Goal: Task Accomplishment & Management: Manage account settings

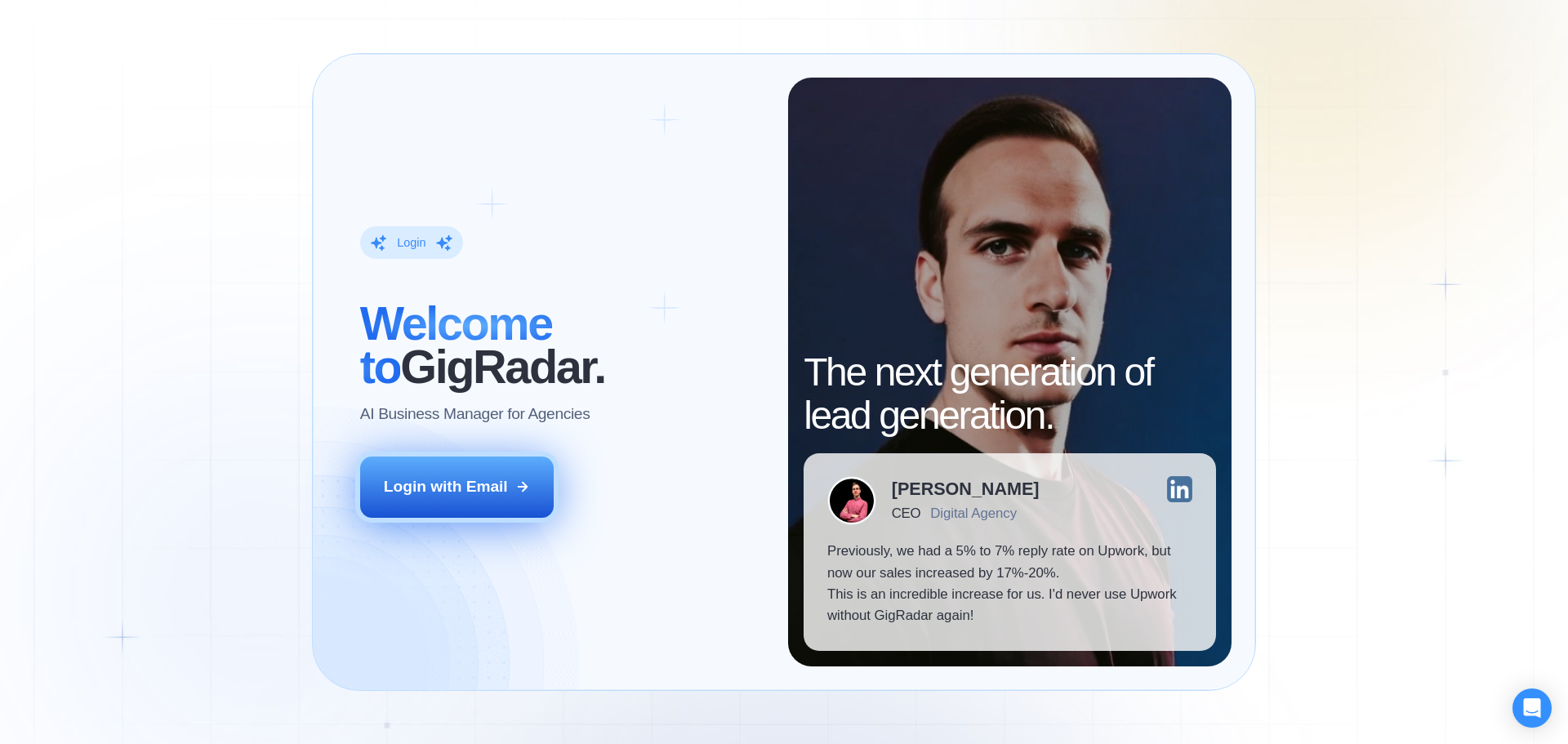
click at [472, 490] on div "Login with Email" at bounding box center [445, 487] width 124 height 22
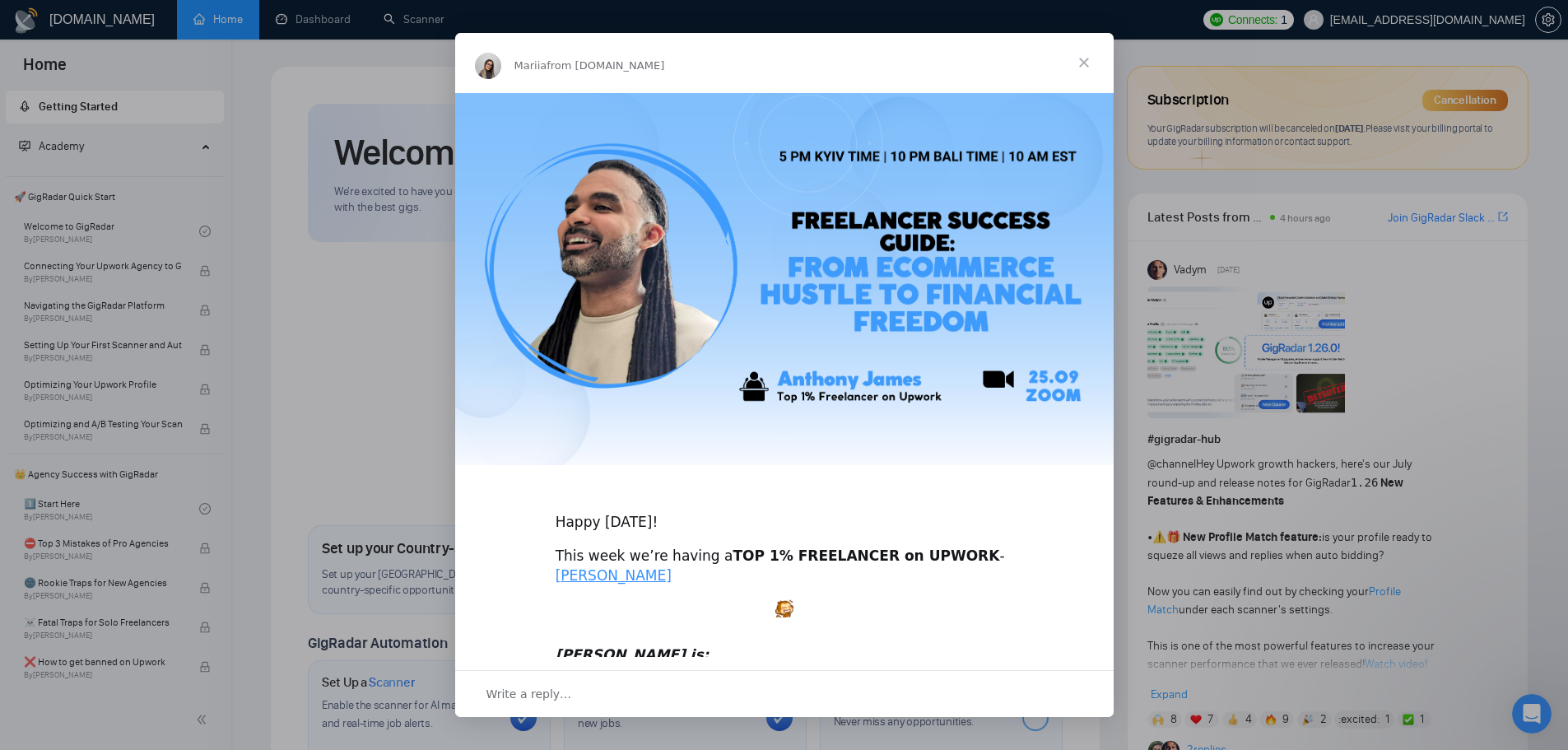
click at [1082, 66] on span "Close" at bounding box center [1084, 62] width 60 height 60
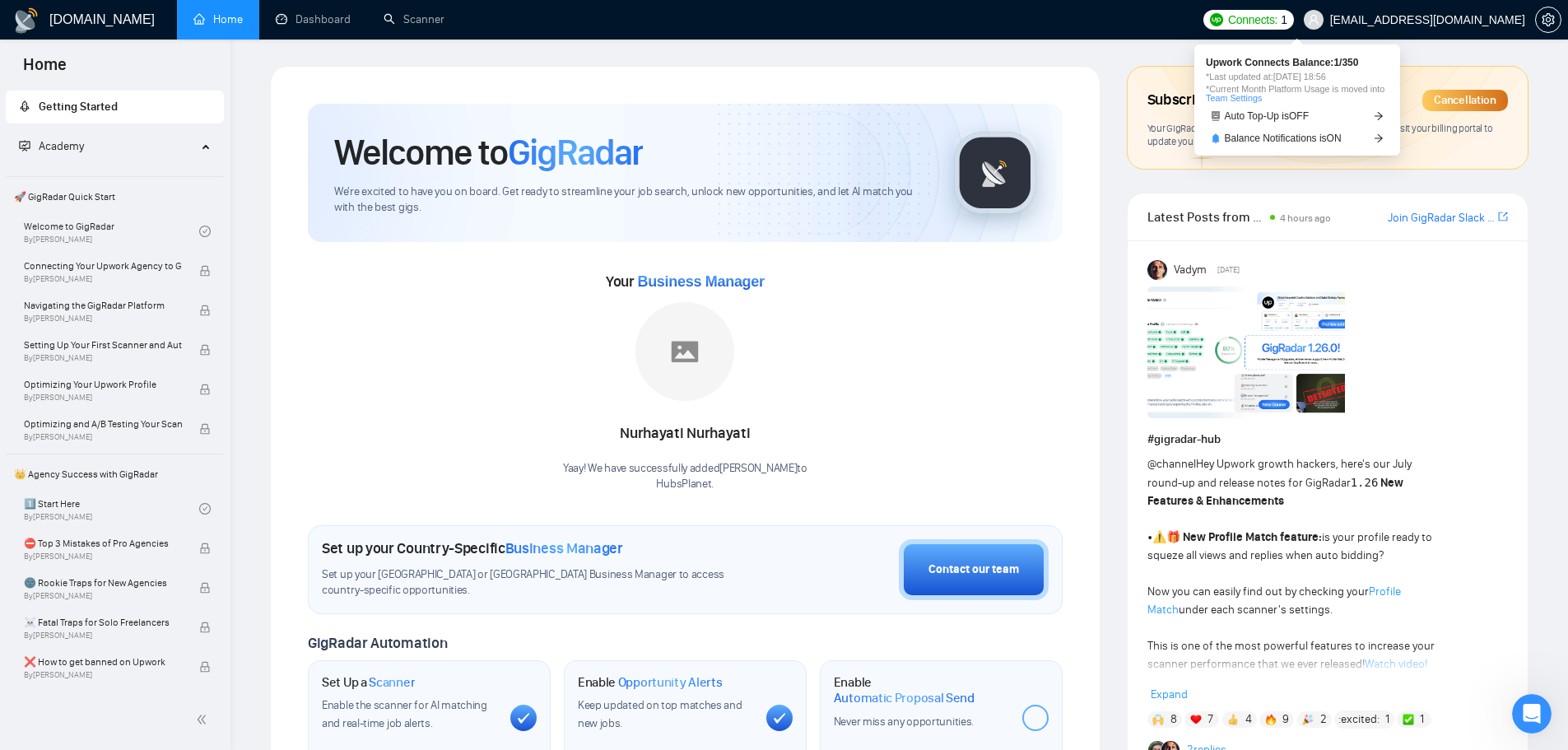
click at [1278, 22] on span "Connects:" at bounding box center [1253, 20] width 49 height 18
click at [1269, 116] on span "Auto Top-Up is OFF" at bounding box center [1267, 116] width 85 height 10
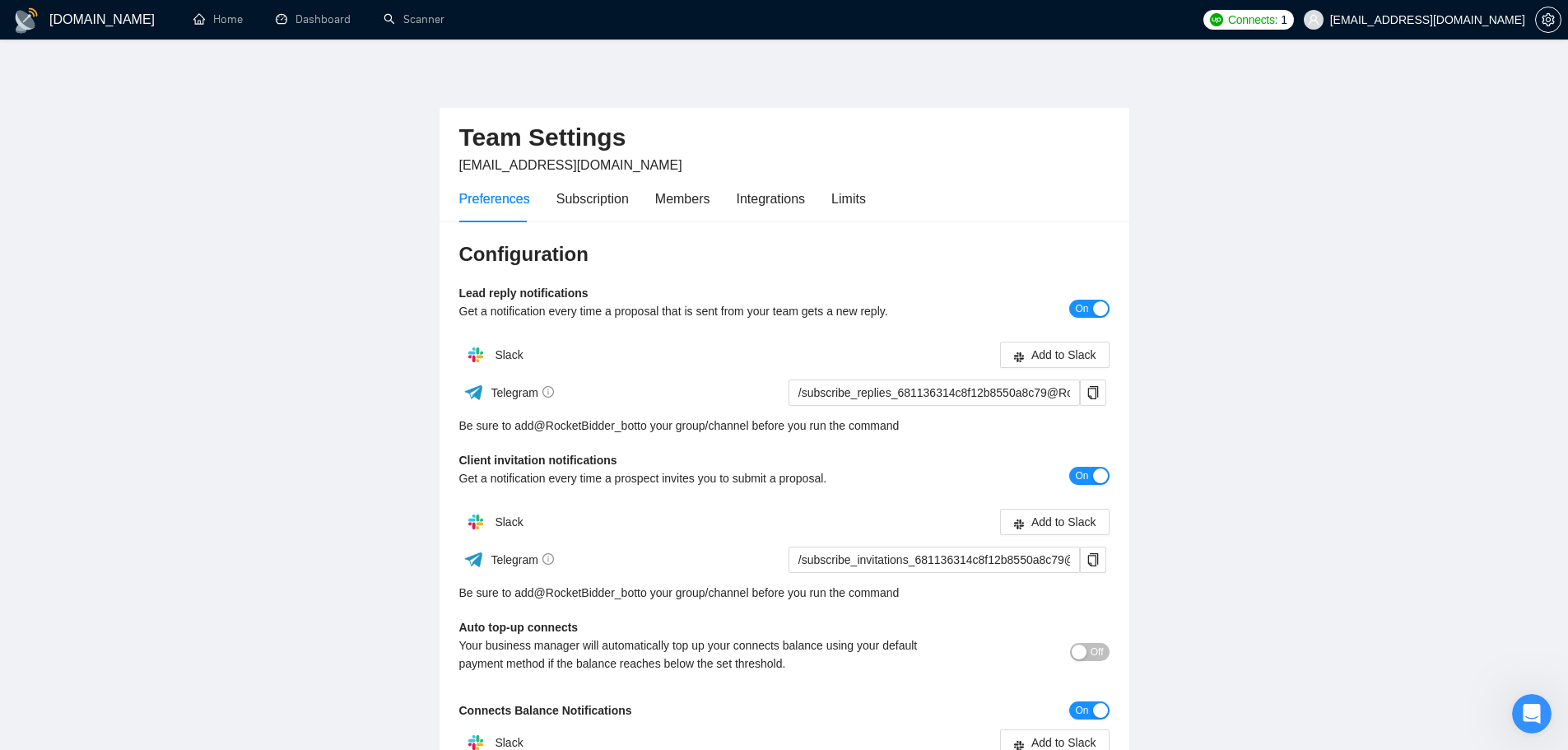
click at [1086, 659] on button "Off" at bounding box center [1090, 652] width 39 height 18
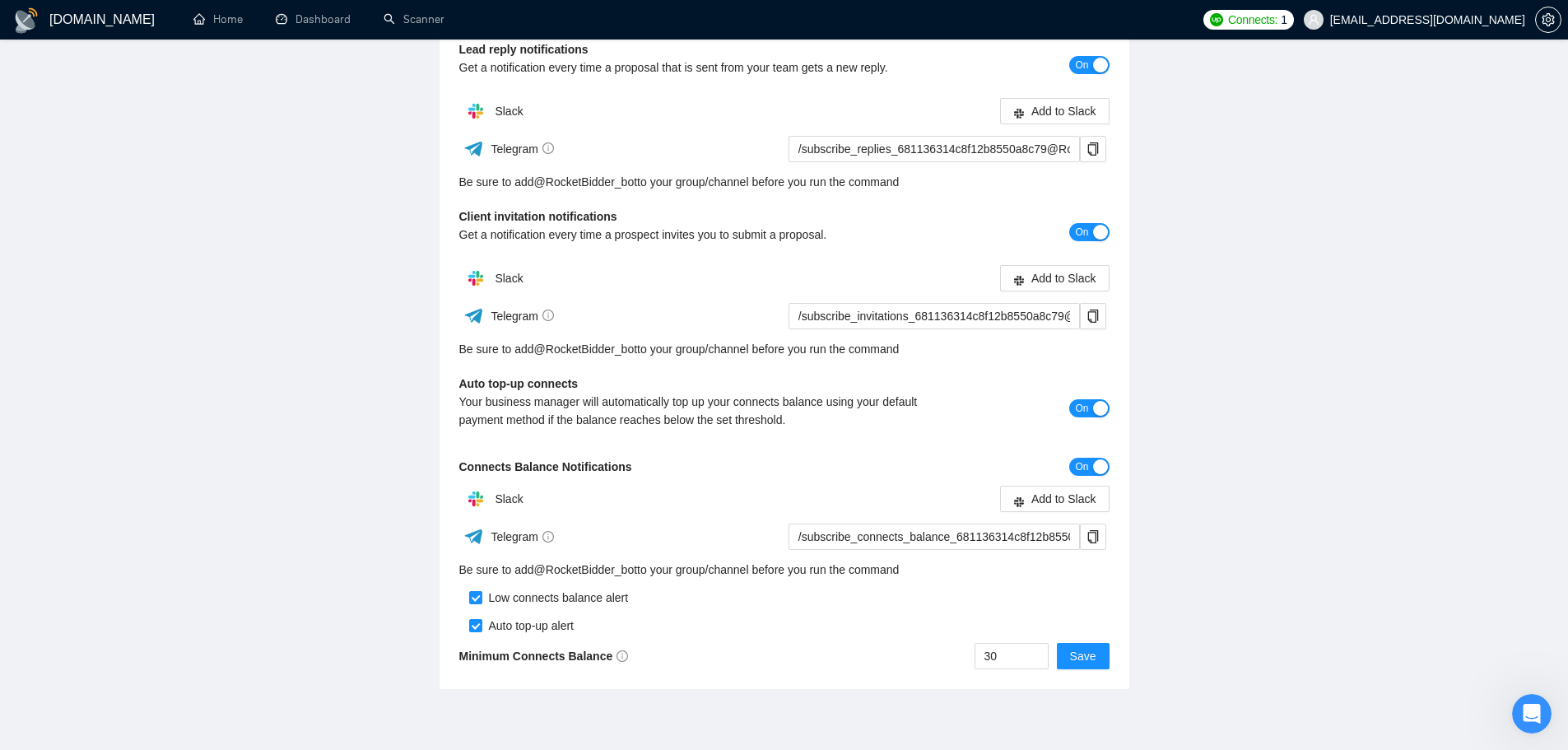
scroll to position [311, 0]
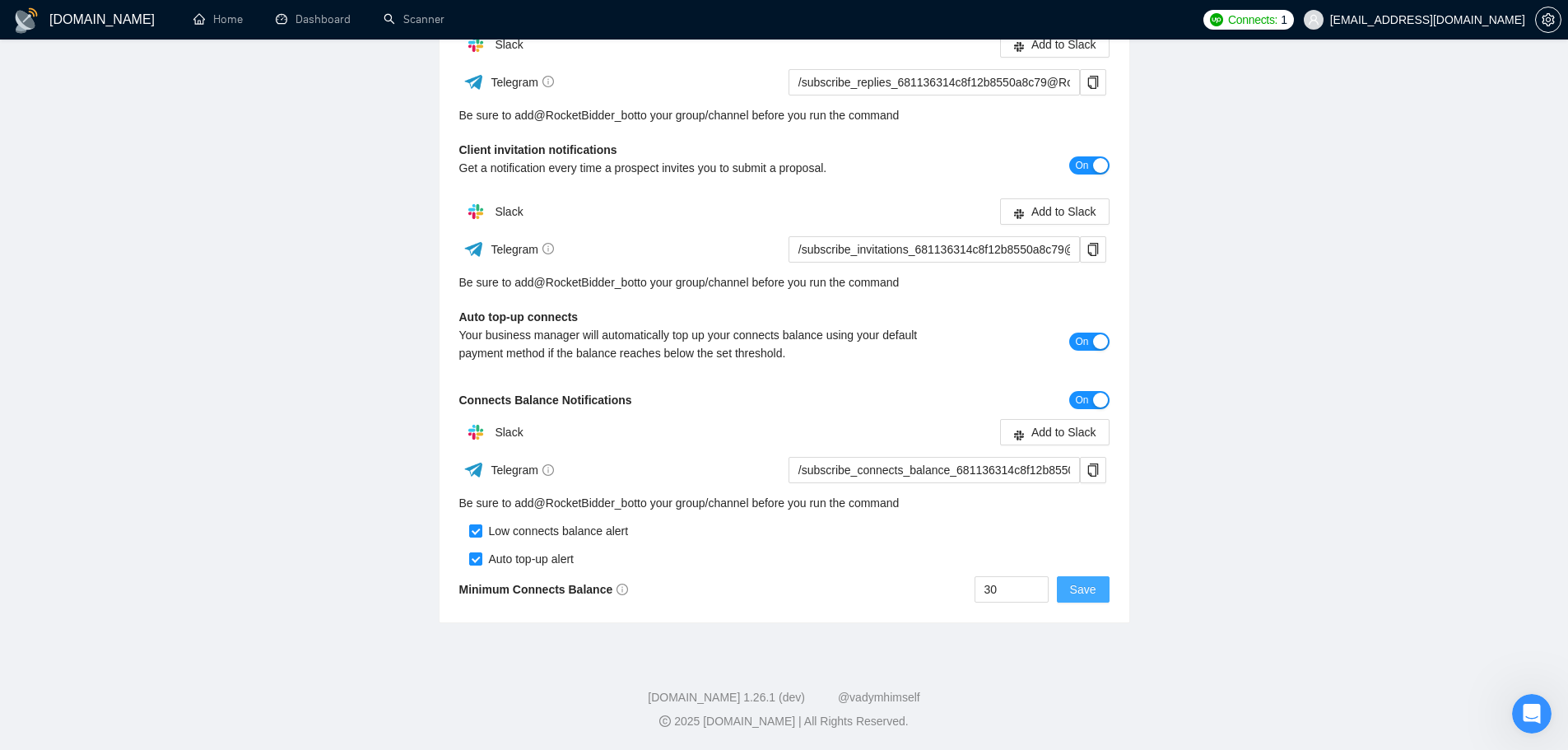
click at [1091, 594] on span "Save" at bounding box center [1083, 590] width 26 height 18
click at [1093, 586] on span "Save" at bounding box center [1083, 590] width 26 height 18
click at [409, 14] on link "Scanner" at bounding box center [414, 19] width 61 height 14
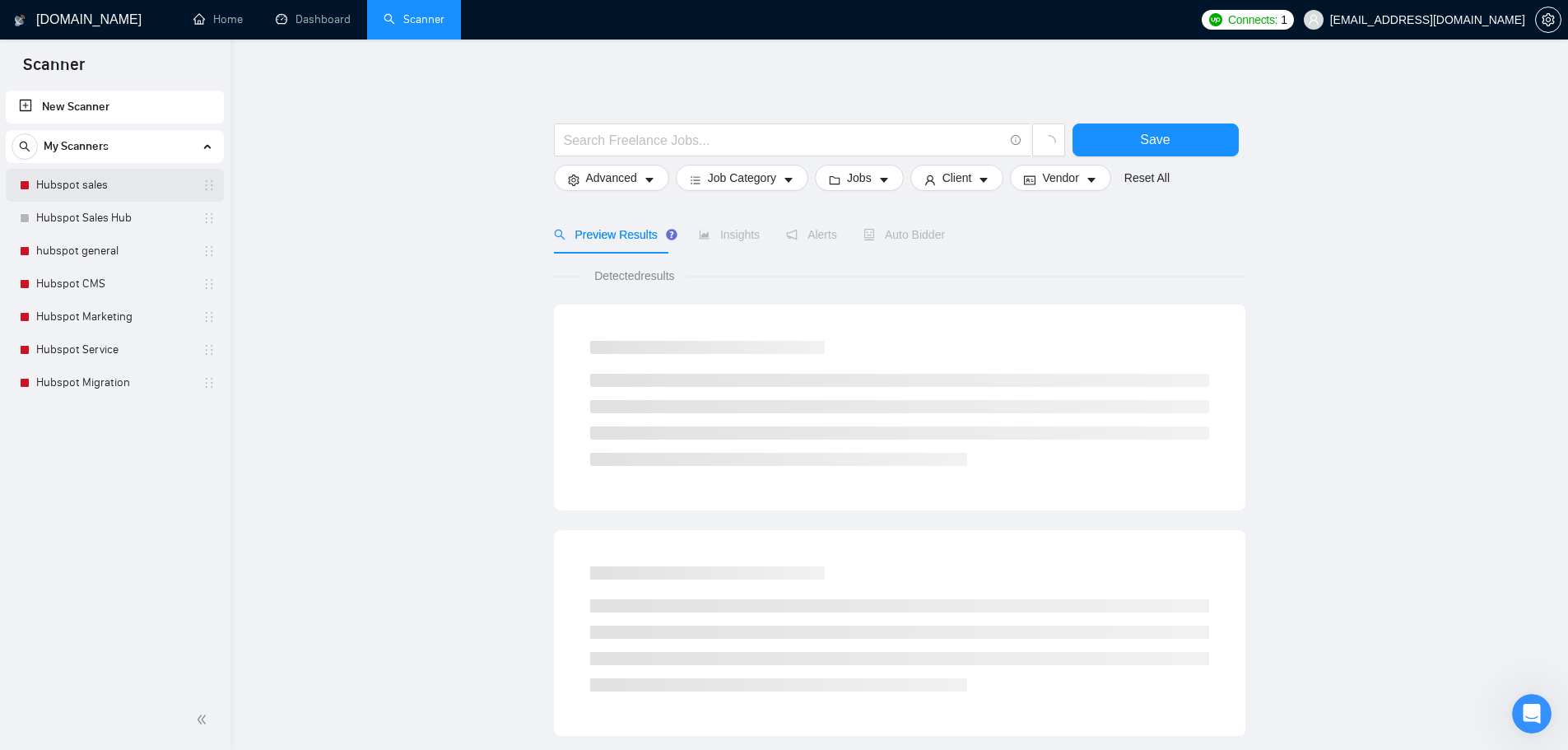
click at [103, 184] on link "Hubspot sales" at bounding box center [114, 185] width 156 height 33
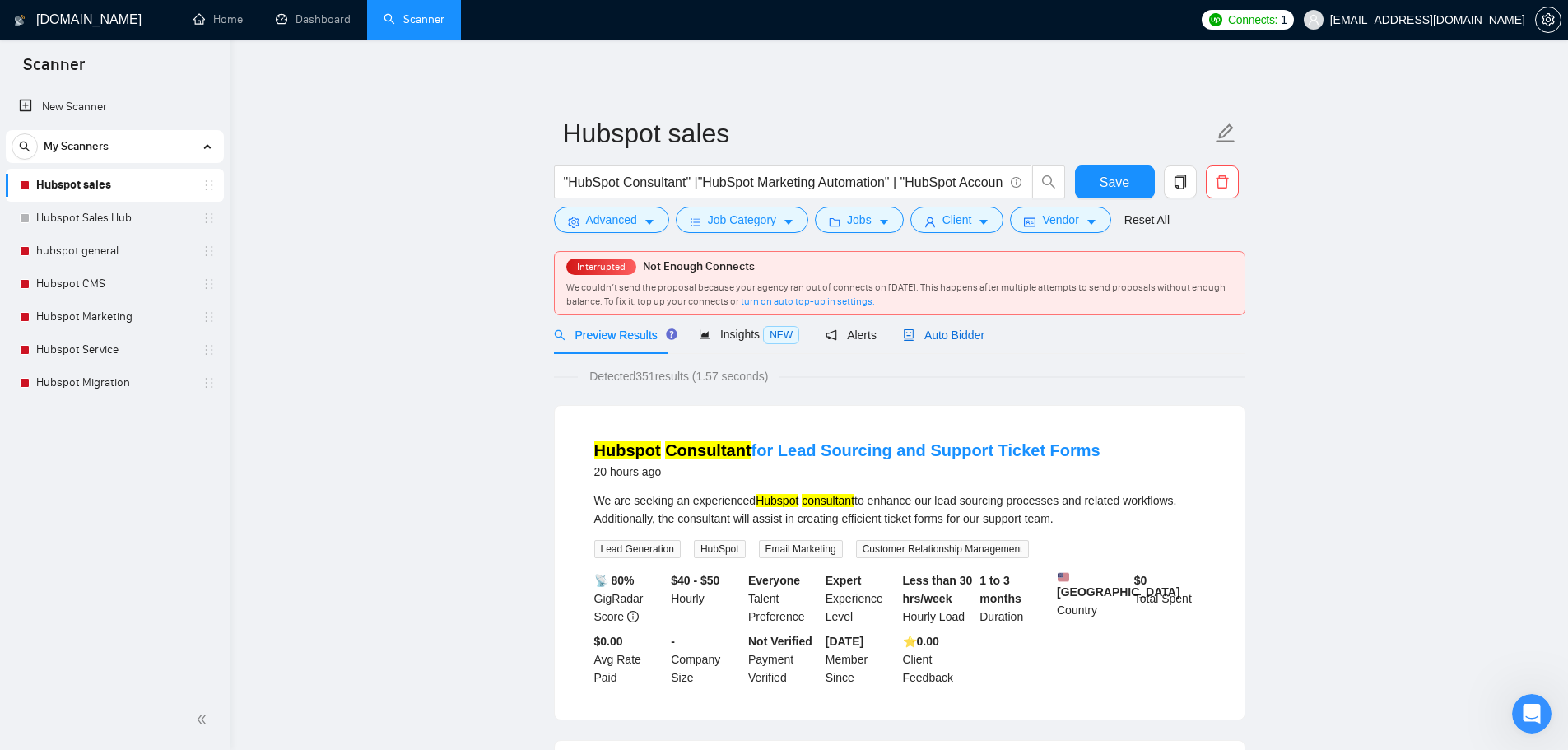
click at [927, 341] on span "Auto Bidder" at bounding box center [943, 336] width 81 height 13
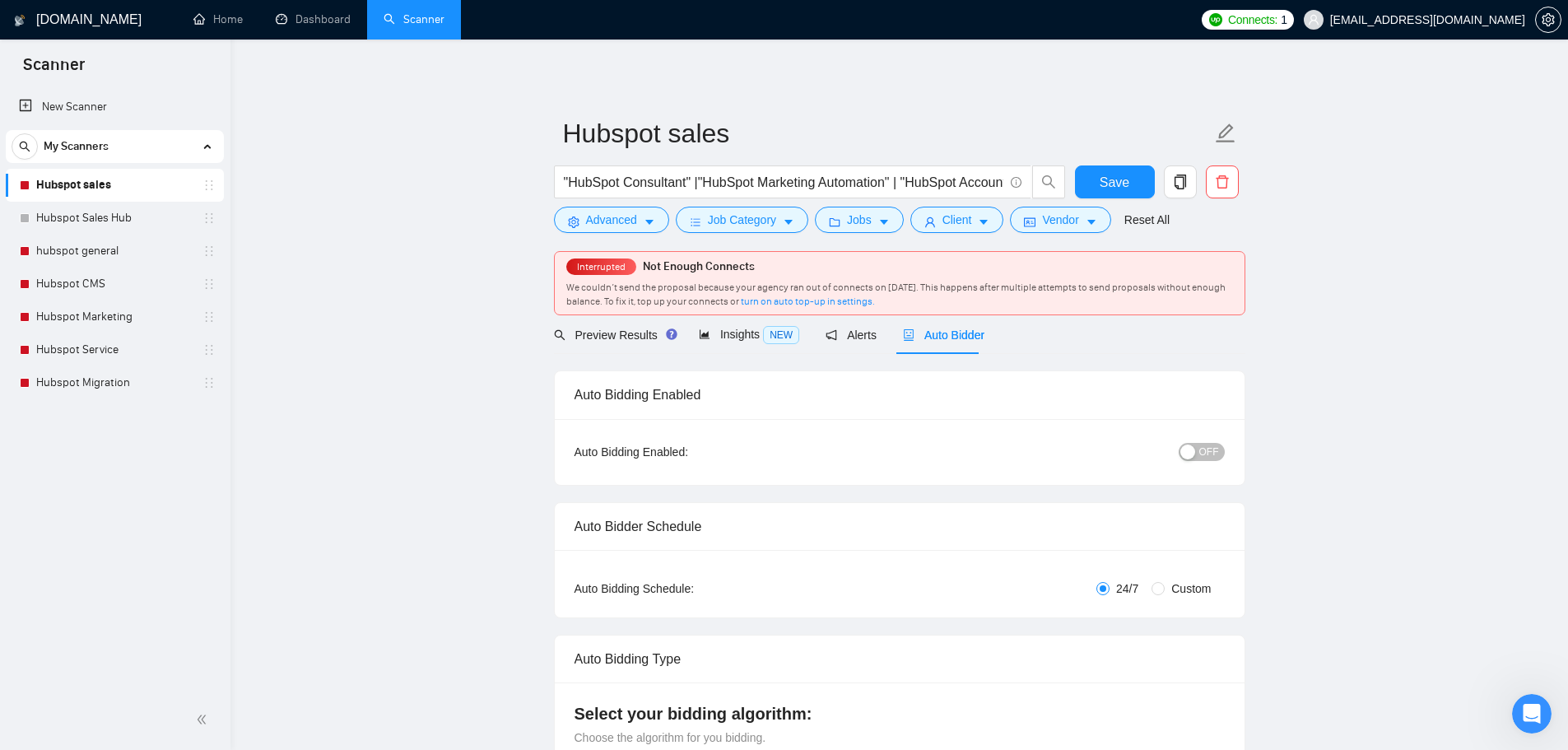
checkbox input "true"
click at [1201, 443] on span "OFF" at bounding box center [1210, 452] width 20 height 18
click at [1112, 189] on span "Save" at bounding box center [1114, 182] width 29 height 21
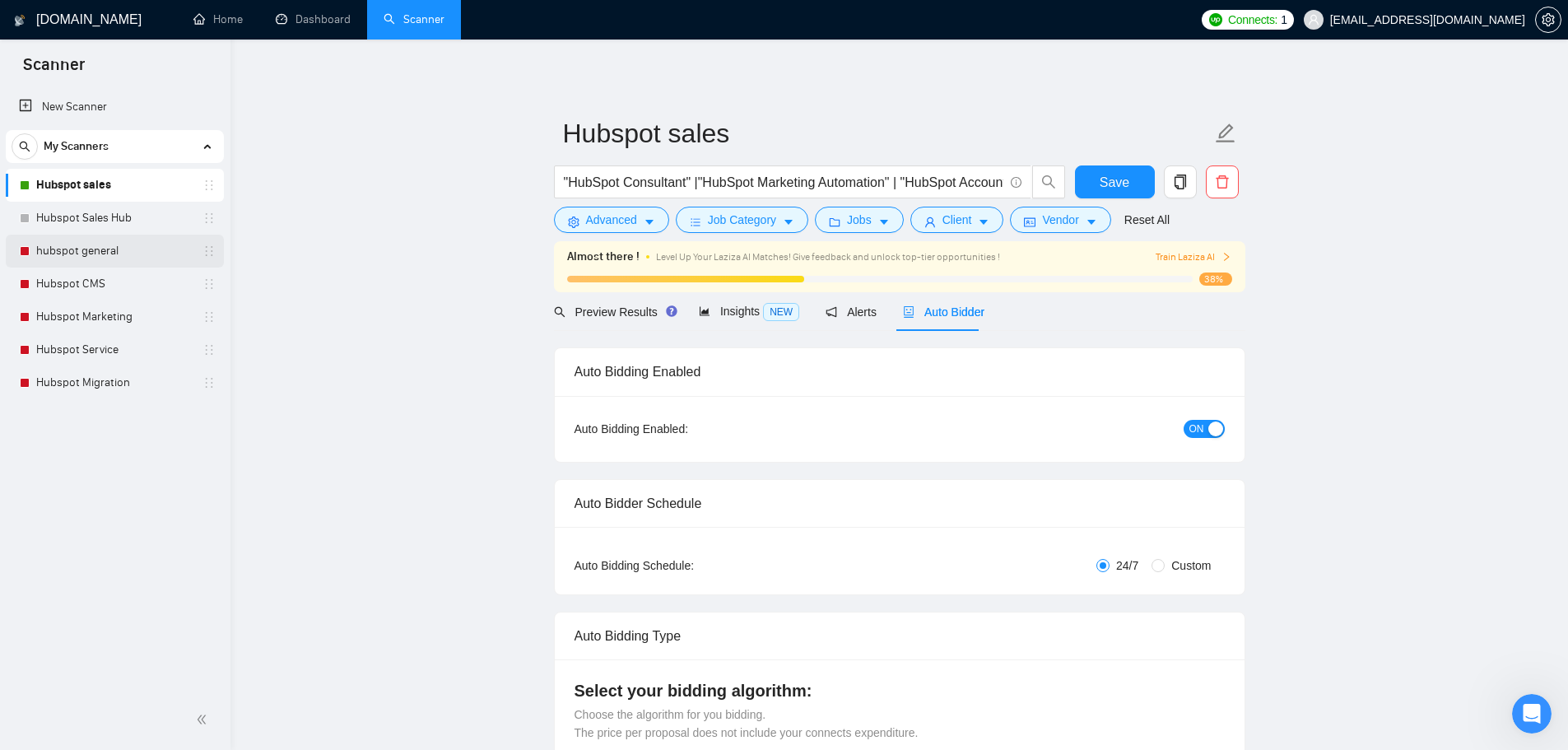
click at [106, 253] on link "hubspot general" at bounding box center [114, 251] width 156 height 33
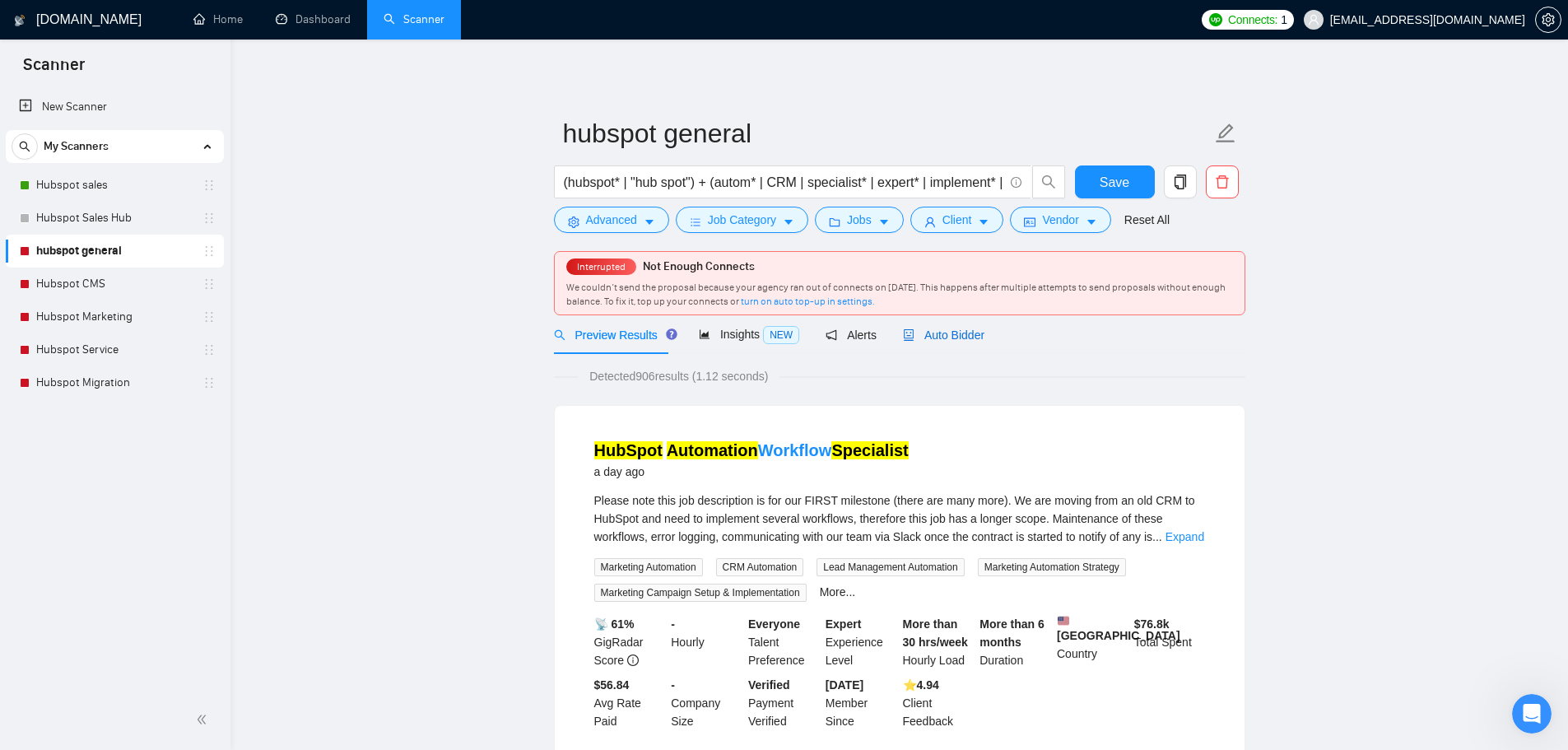
click at [946, 329] on span "Auto Bidder" at bounding box center [943, 336] width 81 height 13
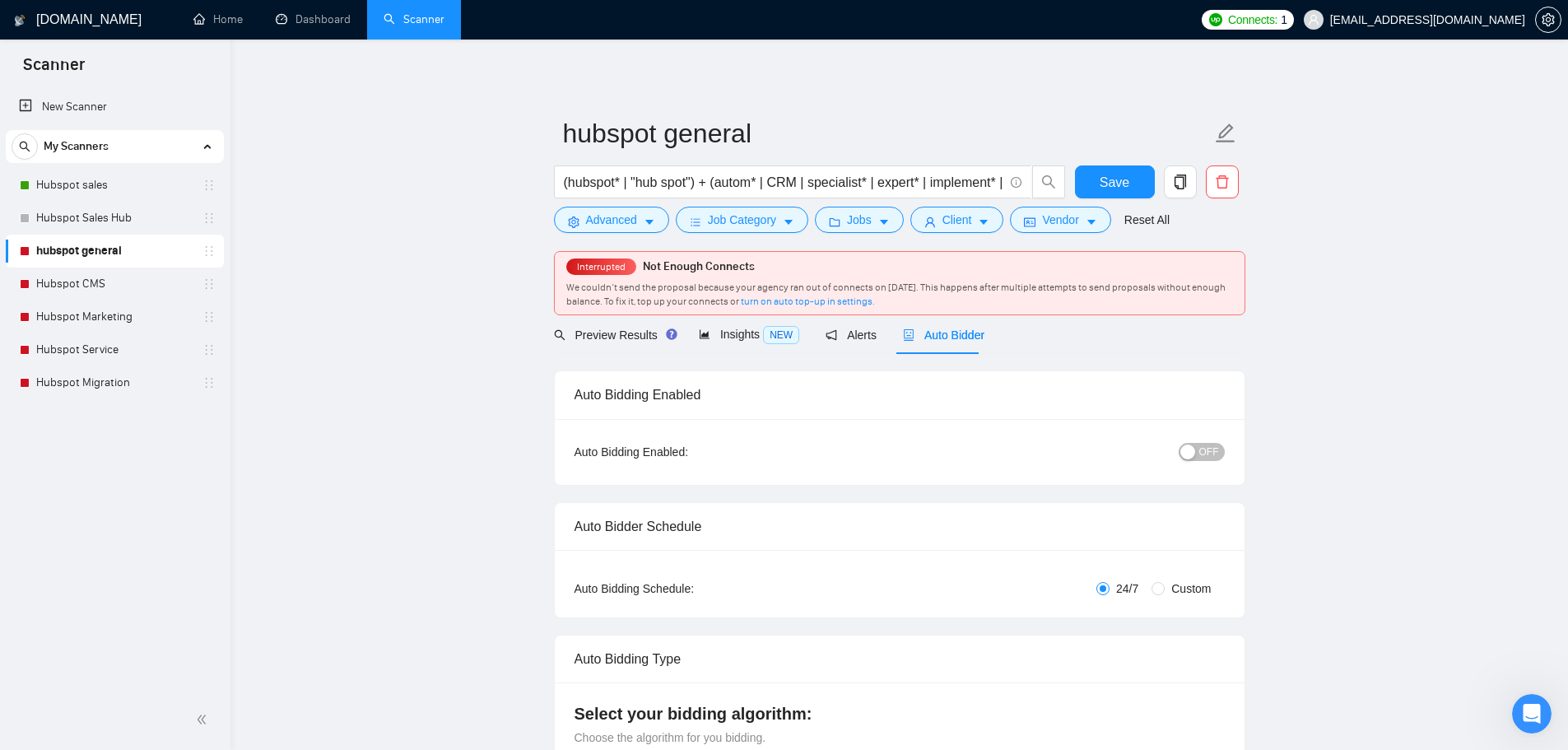
checkbox input "true"
click at [1196, 451] on div "button" at bounding box center [1188, 452] width 15 height 15
click at [1108, 181] on span "Save" at bounding box center [1114, 182] width 29 height 21
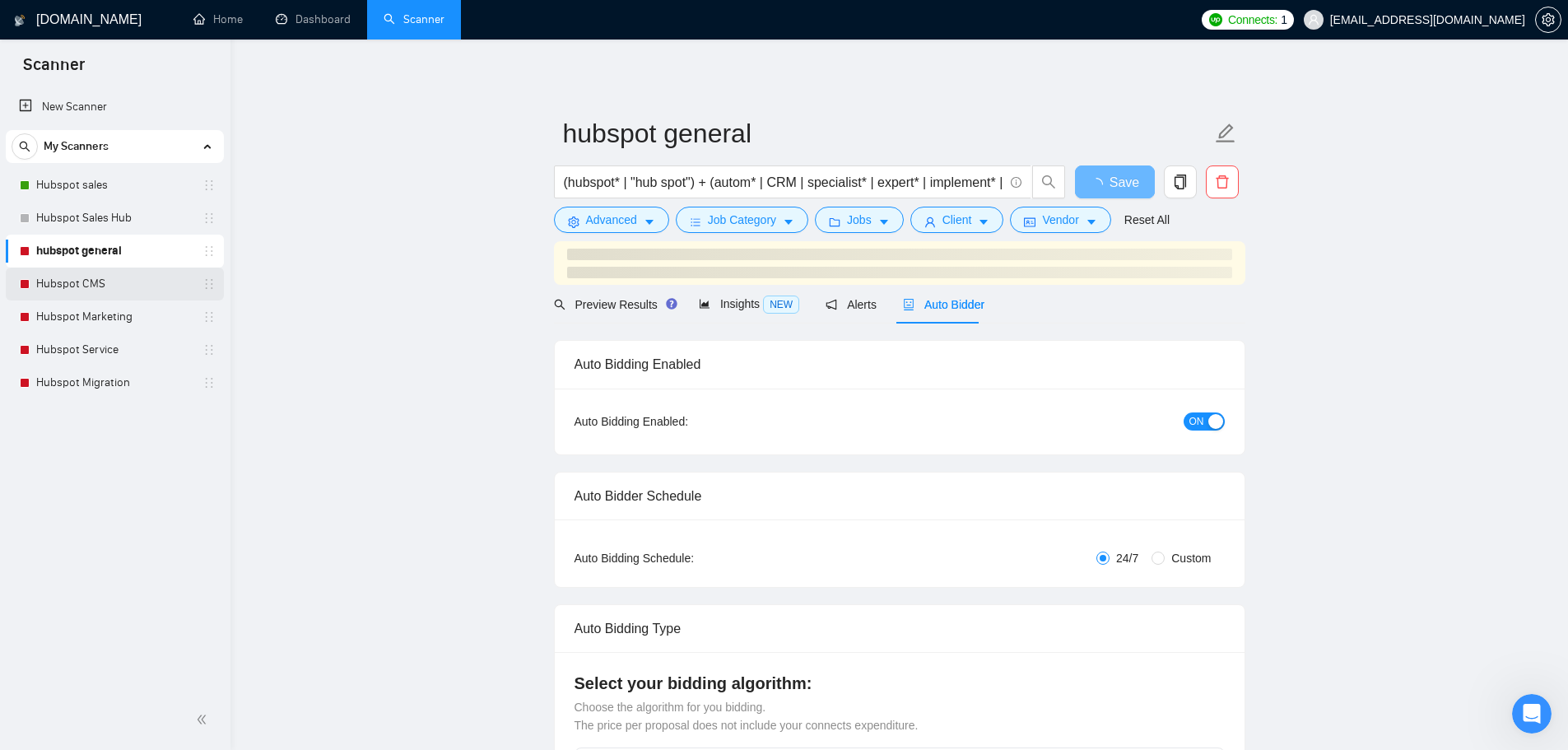
click at [76, 283] on link "Hubspot CMS" at bounding box center [114, 284] width 156 height 33
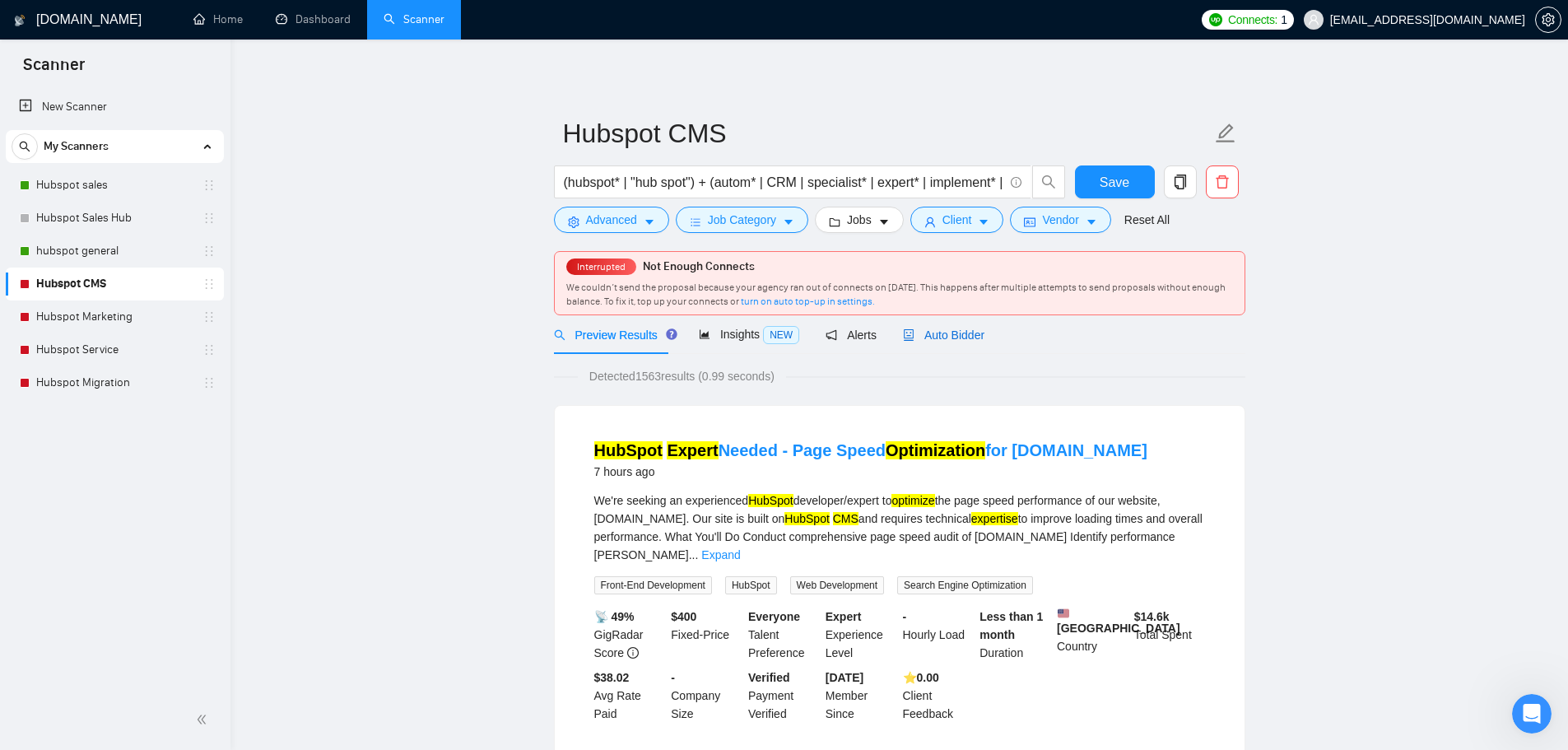
click at [949, 331] on span "Auto Bidder" at bounding box center [943, 336] width 81 height 13
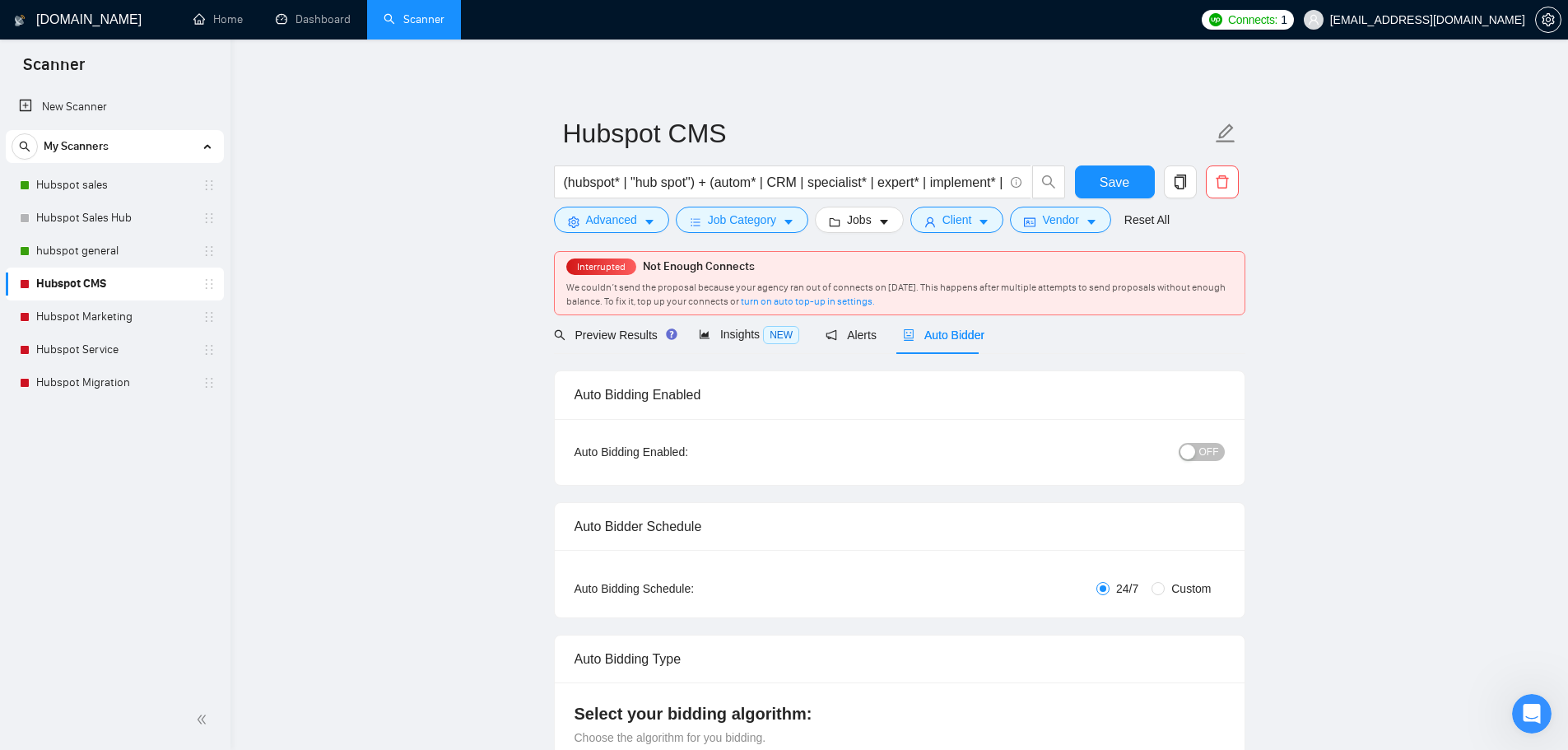
checkbox input "true"
click at [1211, 443] on span "OFF" at bounding box center [1210, 452] width 20 height 18
click at [1112, 183] on span "Save" at bounding box center [1114, 182] width 29 height 21
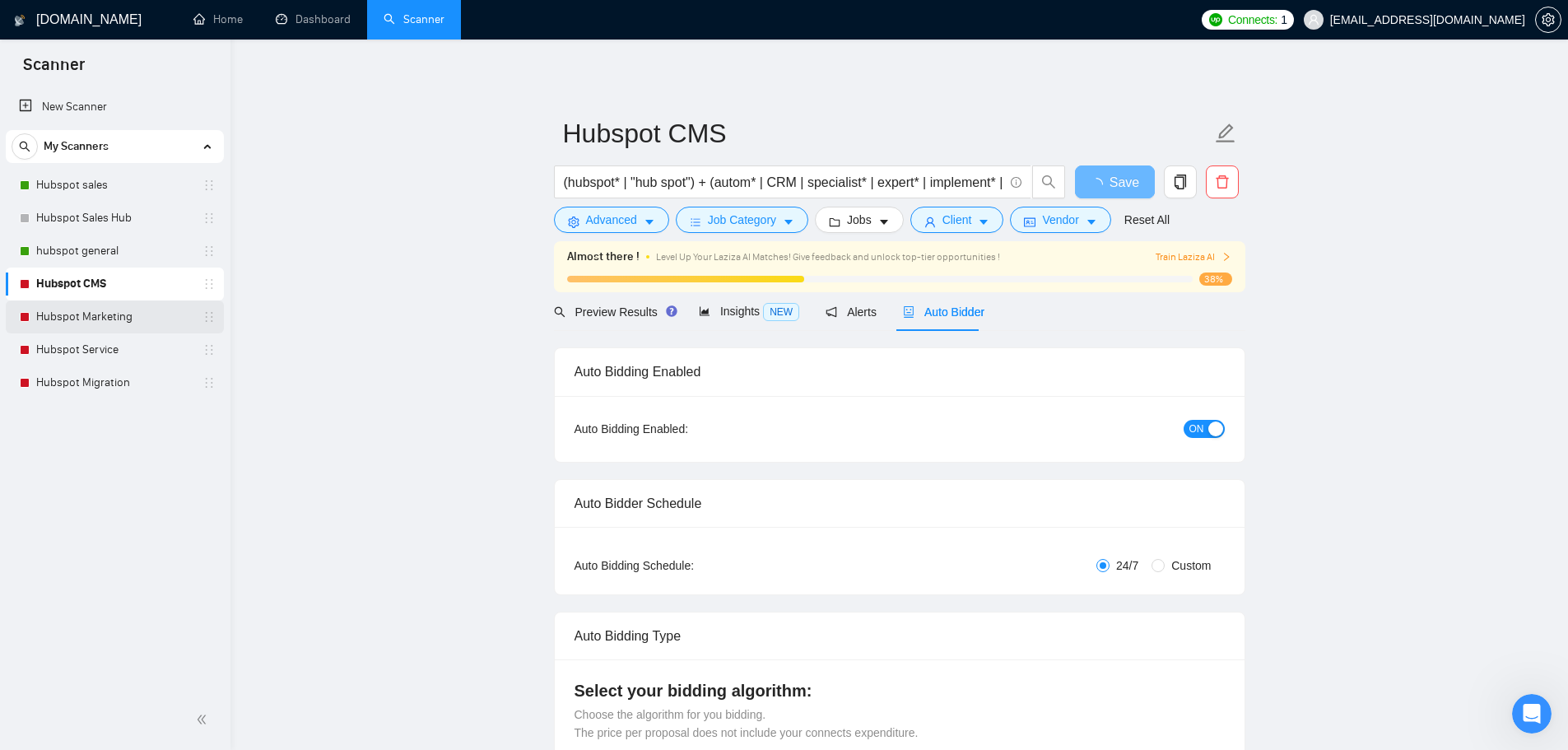
click at [111, 320] on link "Hubspot Marketing" at bounding box center [114, 316] width 156 height 33
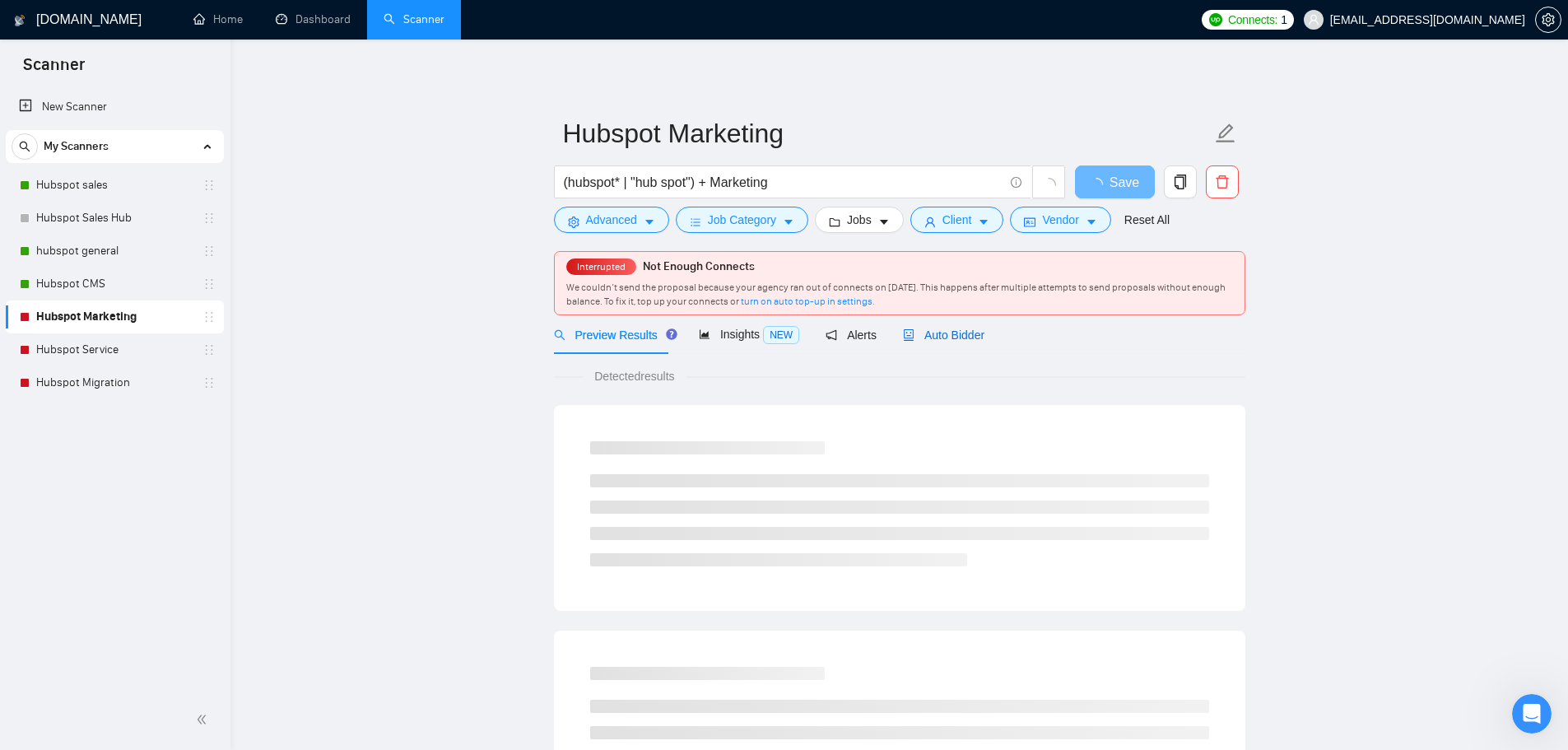
click at [931, 334] on span "Auto Bidder" at bounding box center [943, 336] width 81 height 13
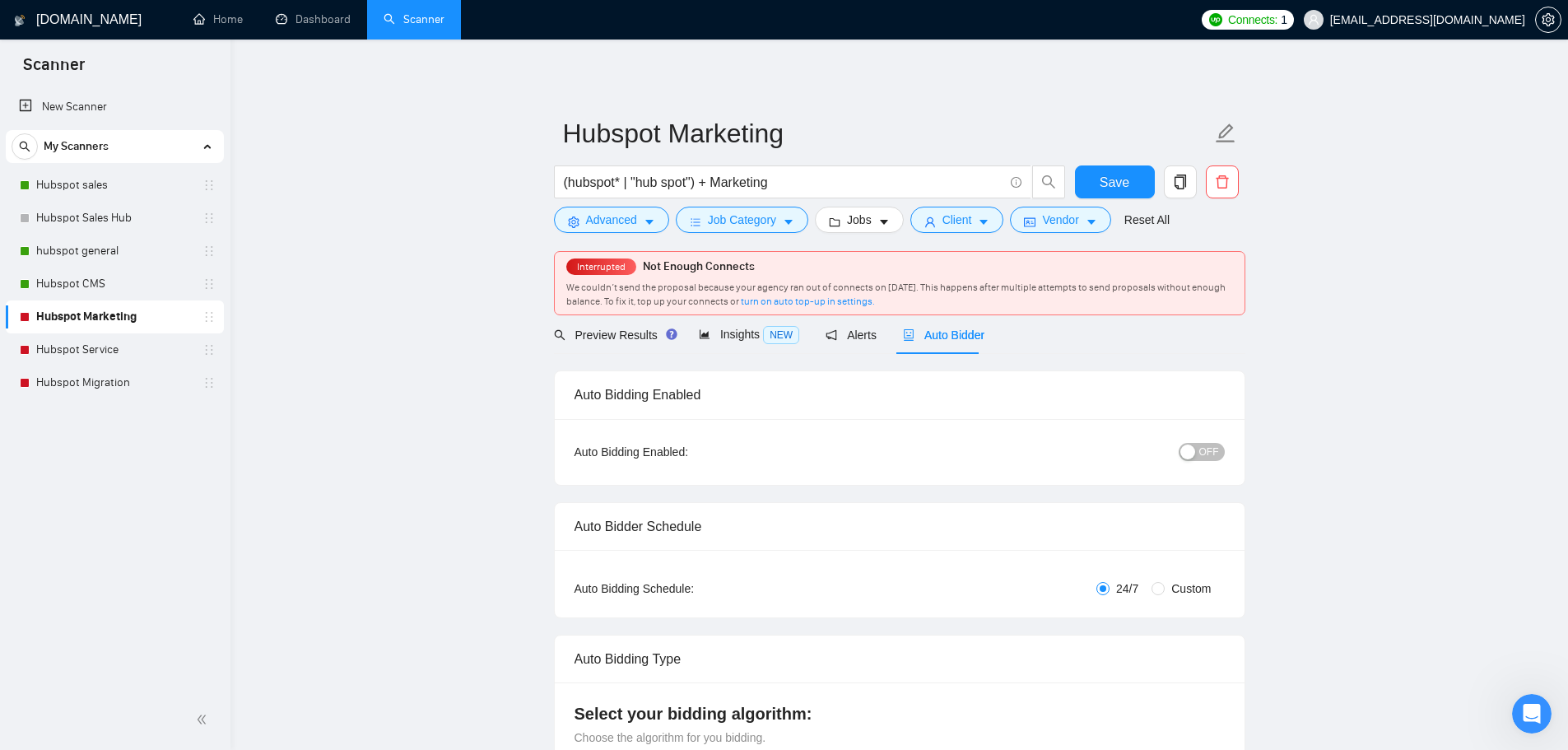
click at [1203, 455] on span "OFF" at bounding box center [1210, 452] width 20 height 18
click at [1116, 174] on span "Save" at bounding box center [1114, 182] width 29 height 21
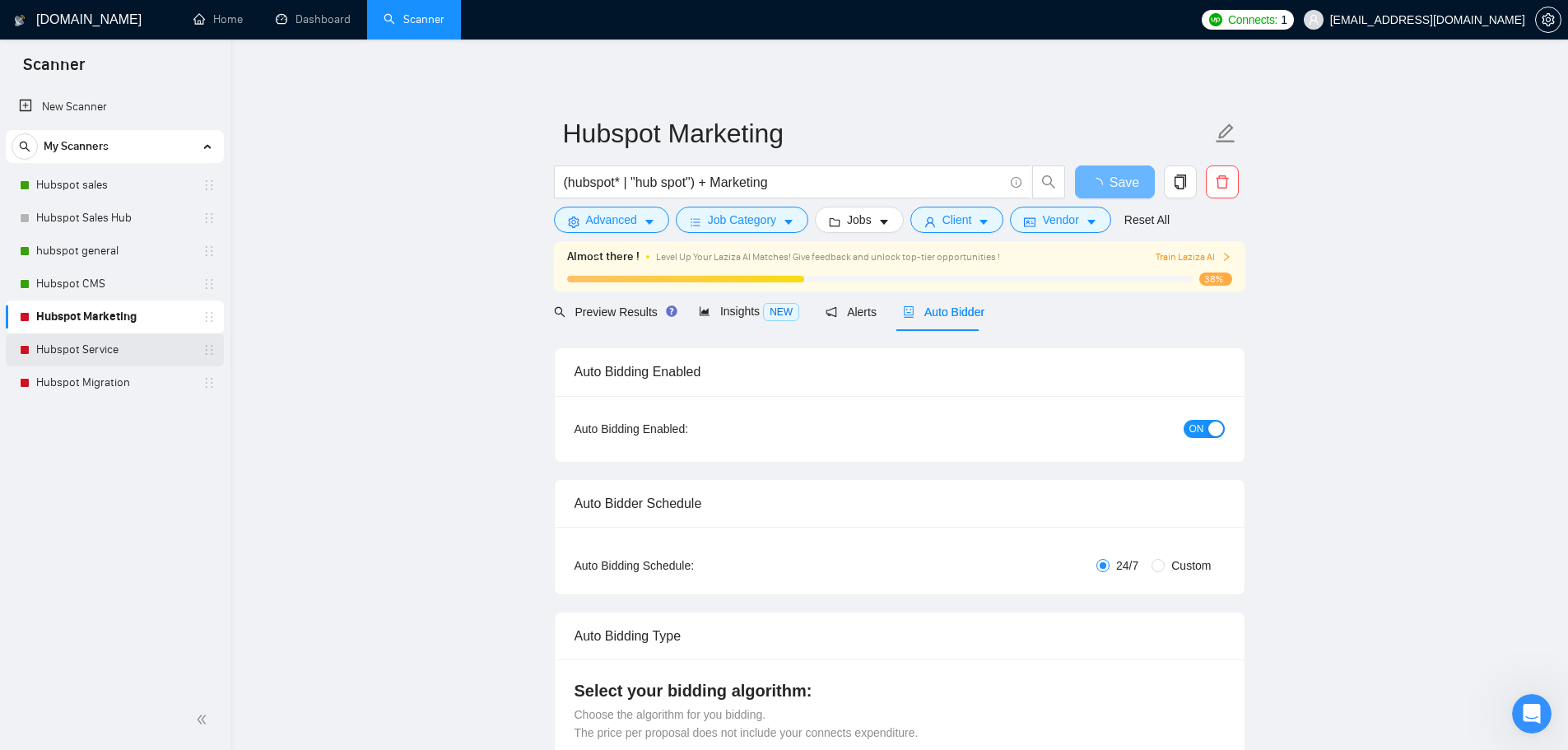
click at [102, 352] on link "Hubspot Service" at bounding box center [114, 349] width 156 height 33
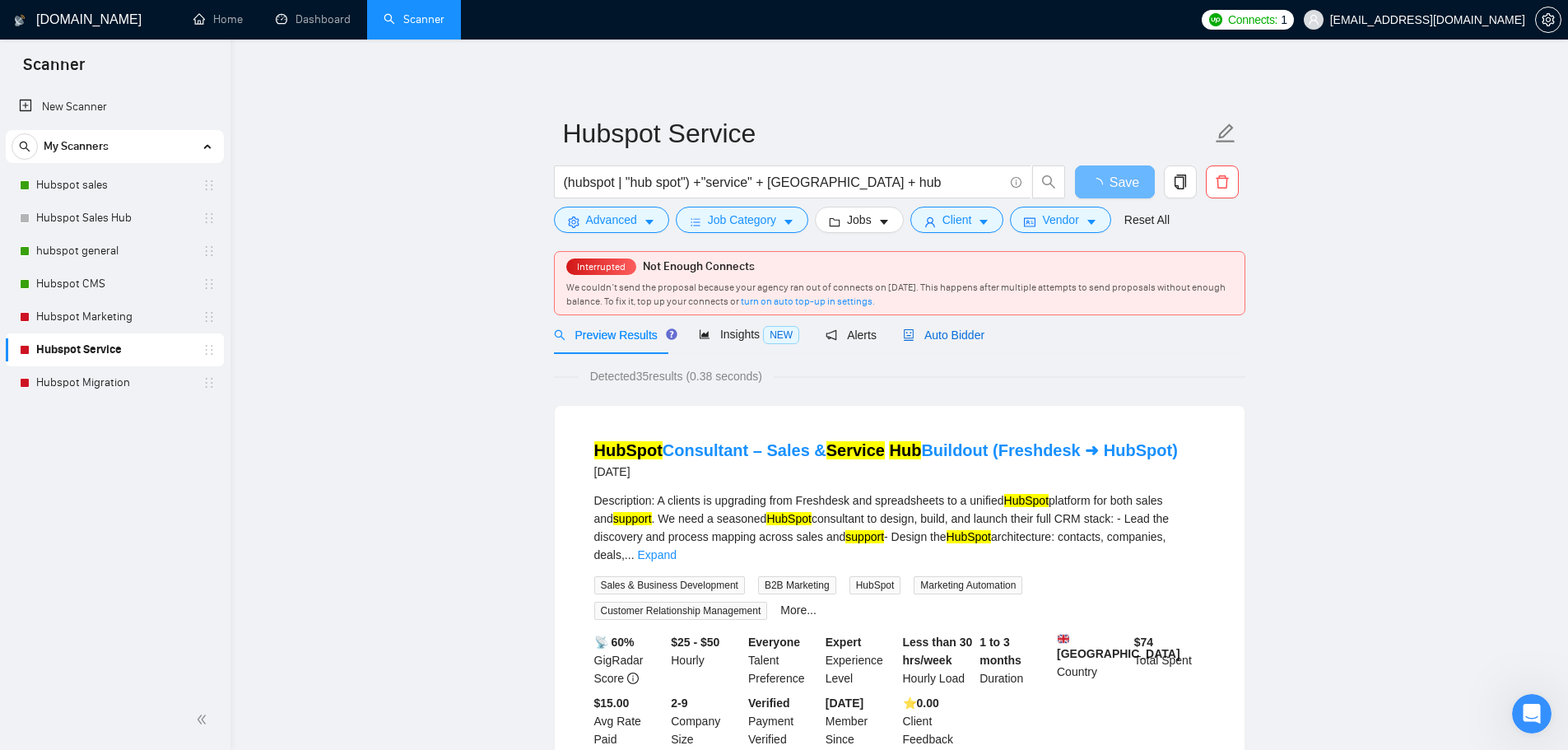
click at [946, 336] on span "Auto Bidder" at bounding box center [943, 336] width 81 height 13
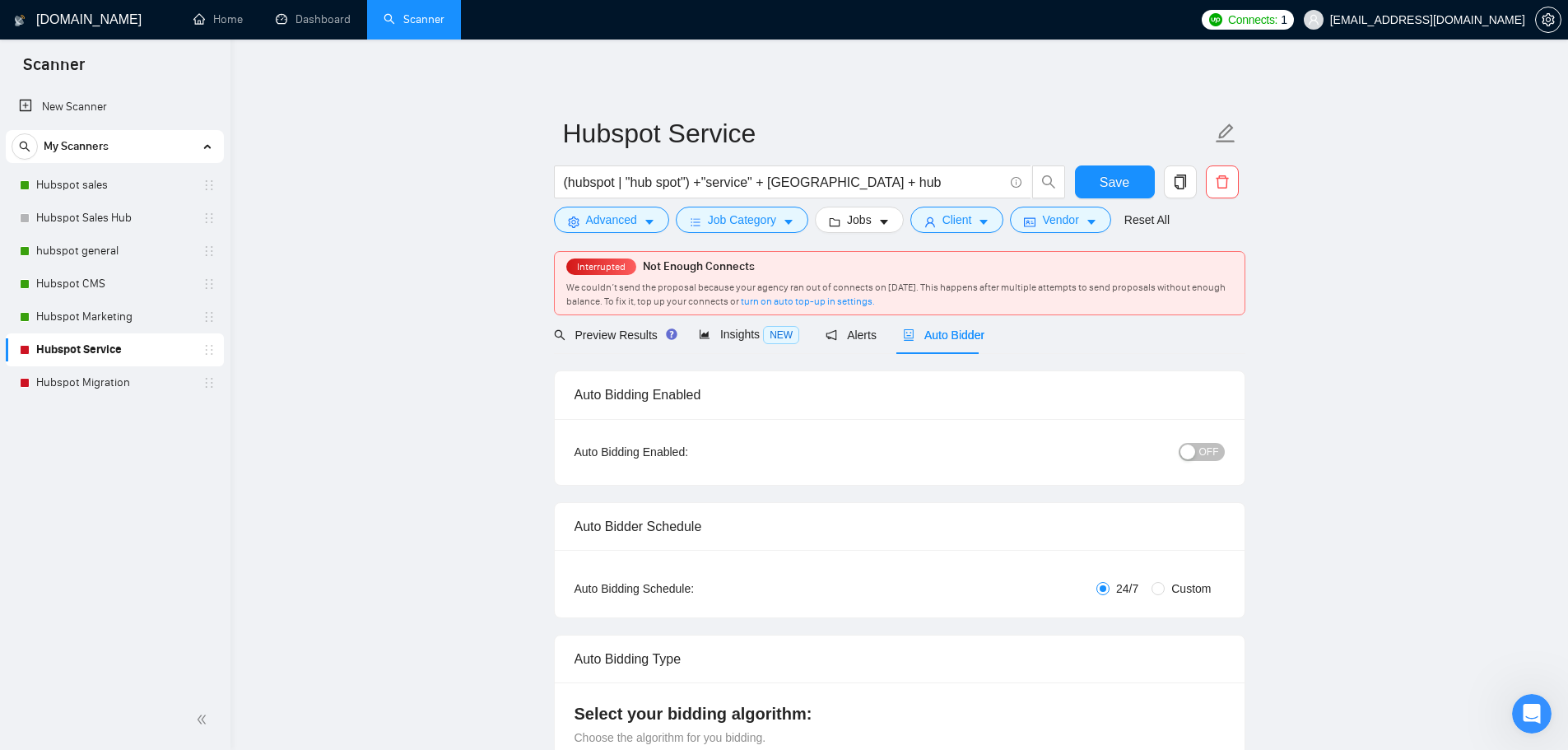
checkbox input "true"
click at [1195, 451] on div "button" at bounding box center [1188, 452] width 15 height 15
click at [1102, 183] on span "Save" at bounding box center [1114, 182] width 29 height 21
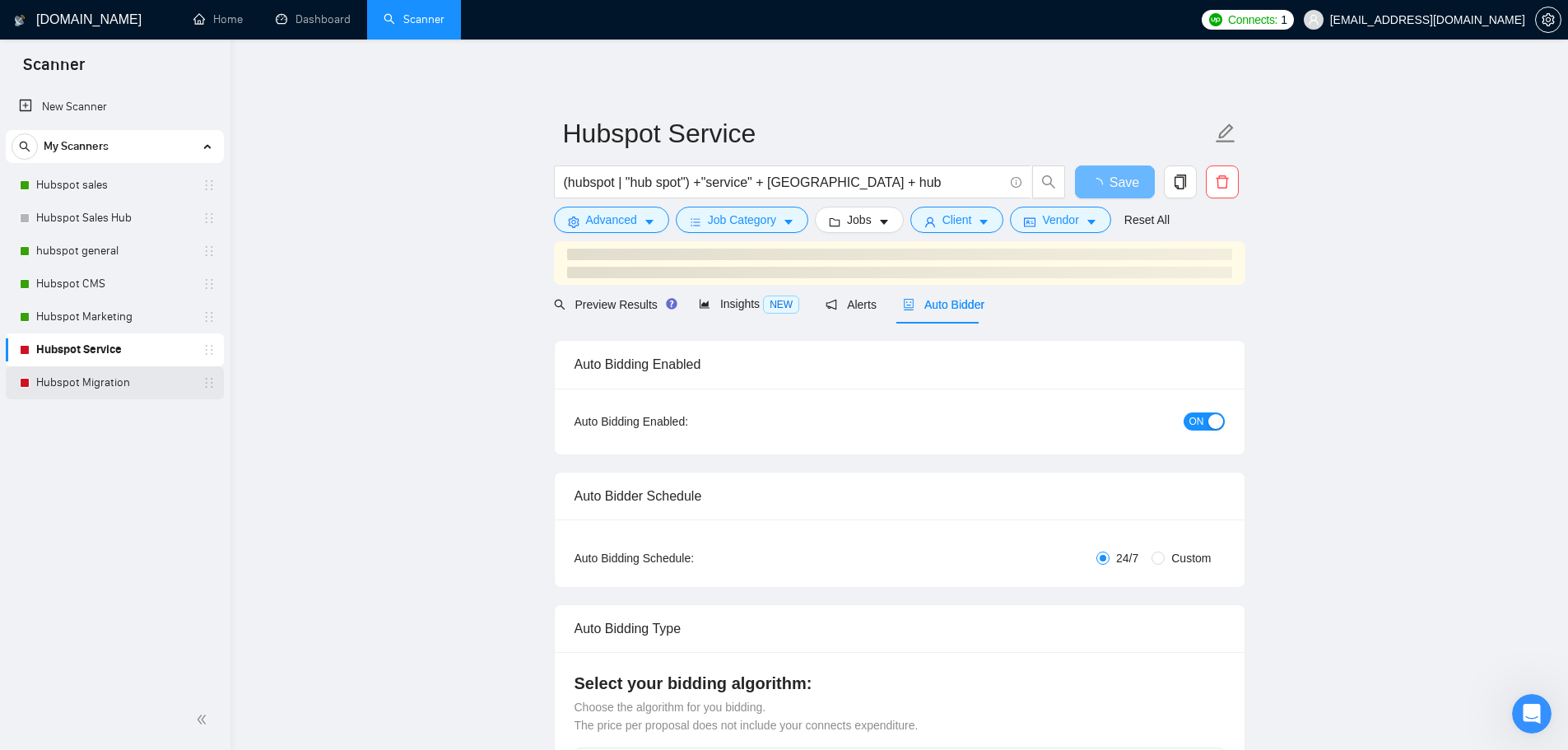
click at [95, 384] on link "Hubspot Migration" at bounding box center [114, 383] width 156 height 33
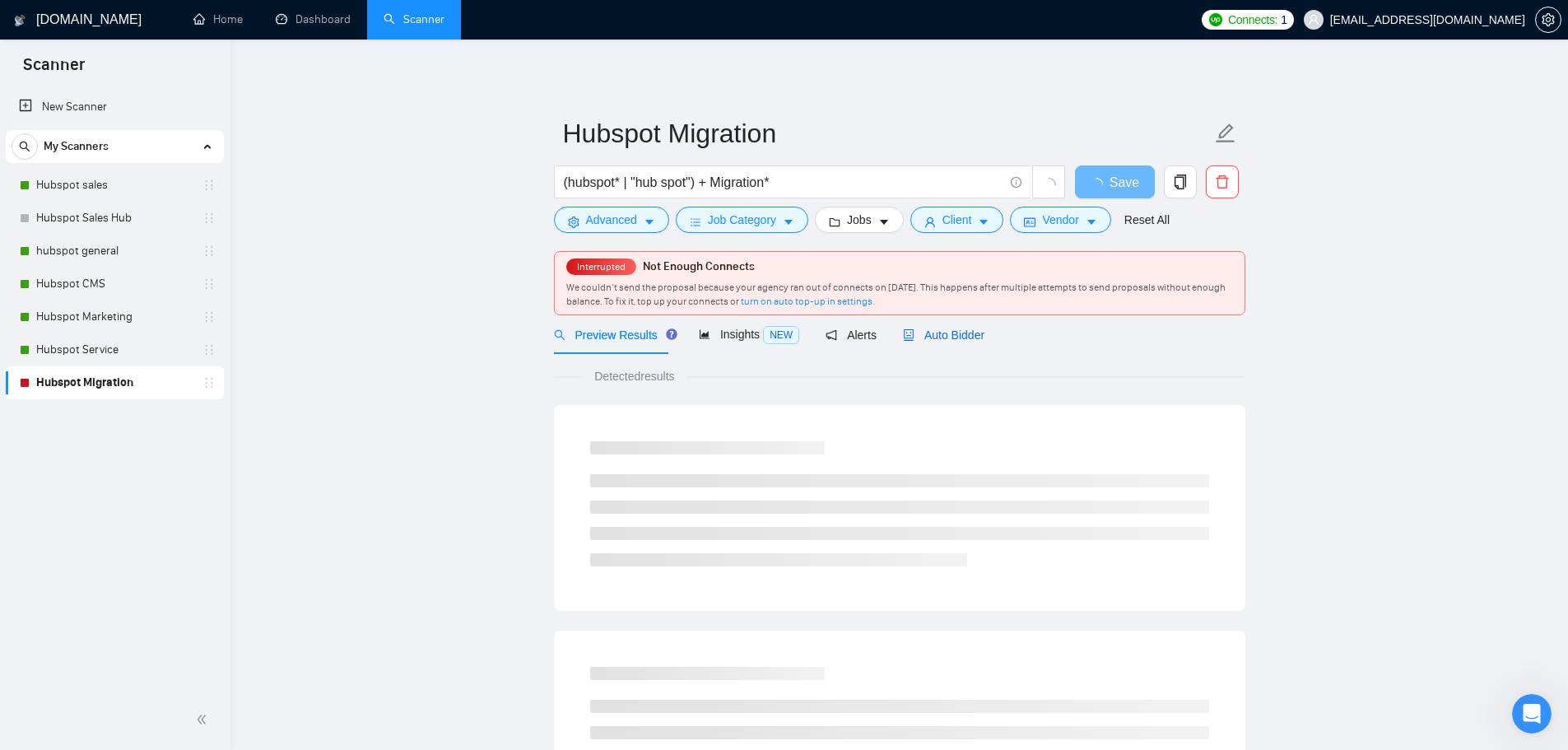
click at [941, 341] on span "Auto Bidder" at bounding box center [943, 336] width 81 height 13
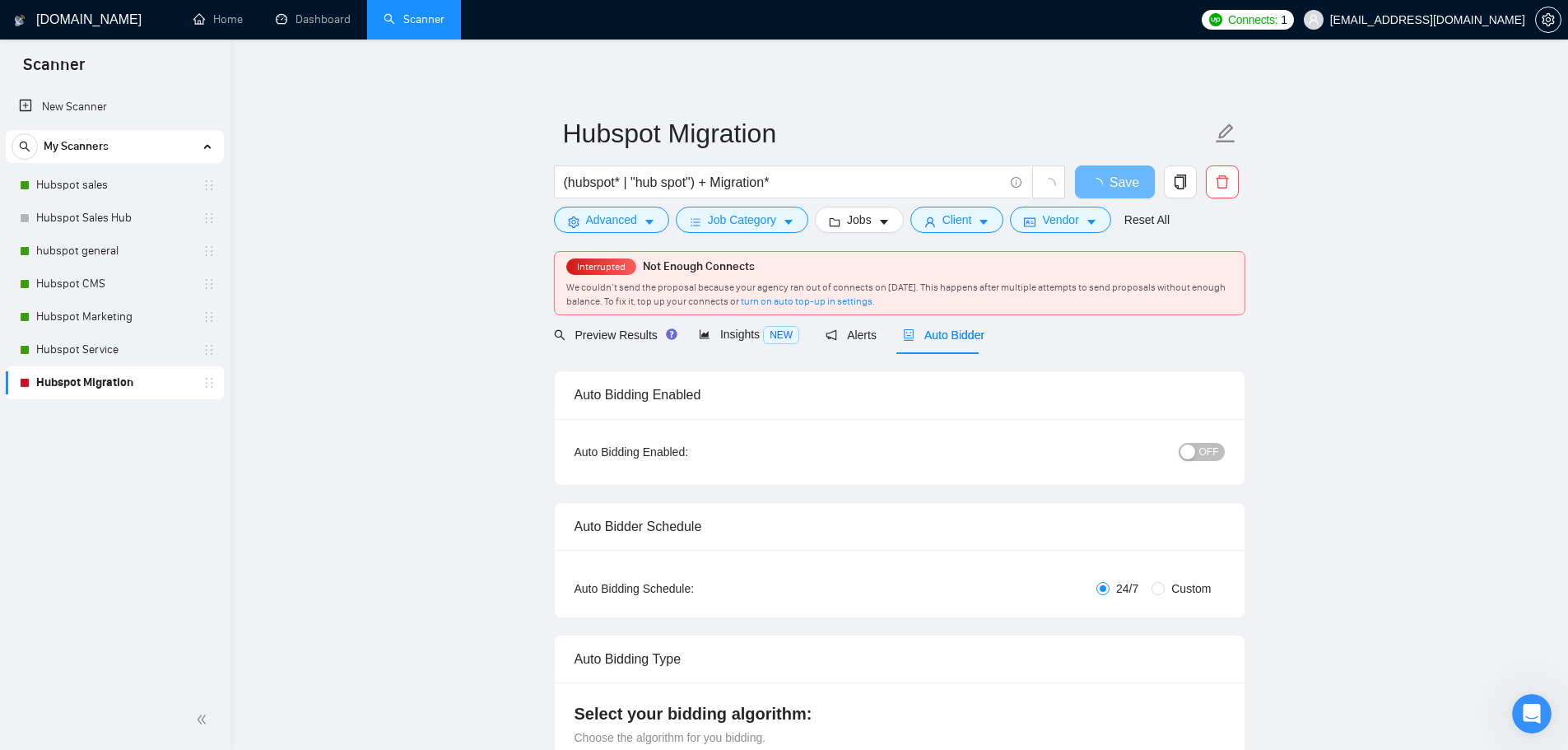
checkbox input "true"
click at [1188, 450] on div "button" at bounding box center [1188, 452] width 15 height 15
click at [1086, 184] on button "Save" at bounding box center [1115, 181] width 80 height 33
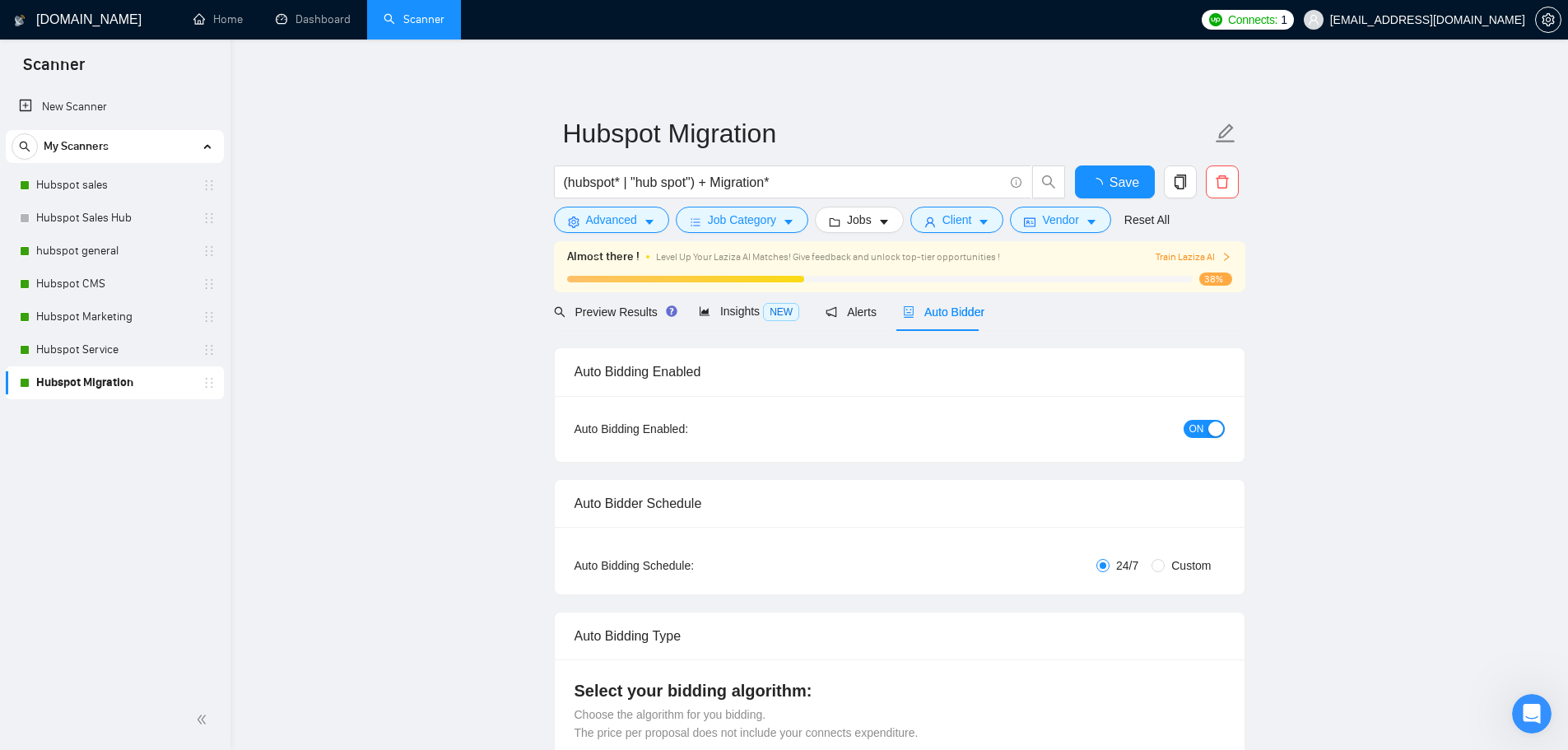
checkbox input "true"
click at [1117, 184] on span "Save" at bounding box center [1114, 182] width 29 height 21
click at [322, 19] on link "Dashboard" at bounding box center [313, 19] width 75 height 14
